Goal: Navigation & Orientation: Find specific page/section

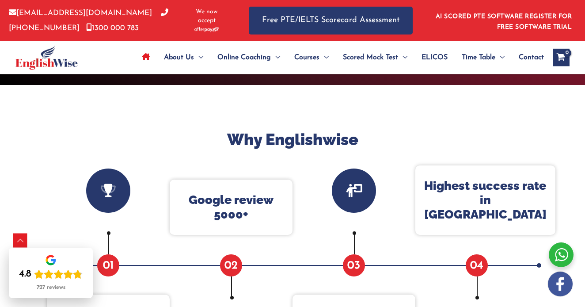
scroll to position [192, 0]
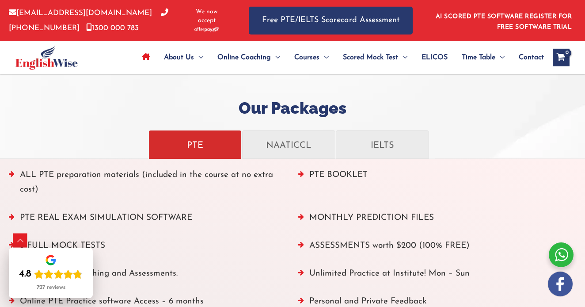
scroll to position [945, 0]
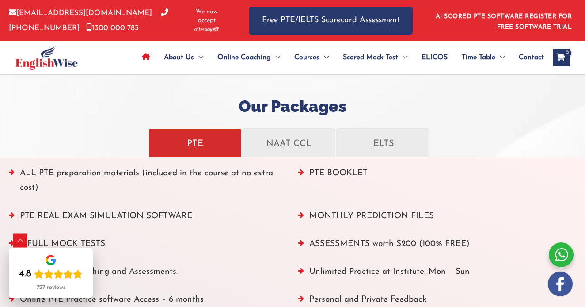
click at [429, 56] on span "ELICOS" at bounding box center [434, 57] width 26 height 31
